Goal: Find specific page/section: Locate a particular part of the current website

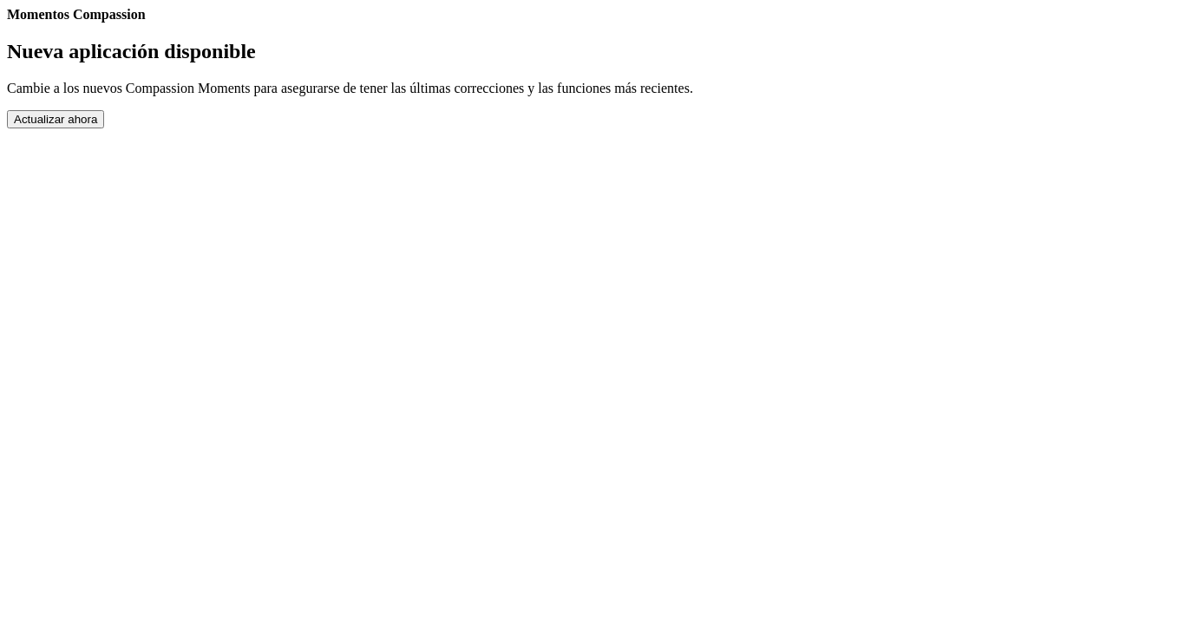
click at [104, 128] on button "Actualizar ahora" at bounding box center [55, 119] width 97 height 18
